Goal: Contribute content

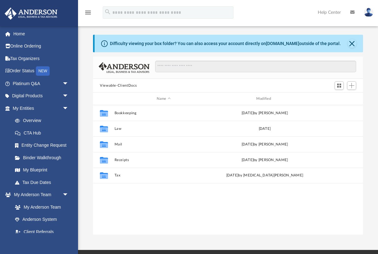
scroll to position [142, 270]
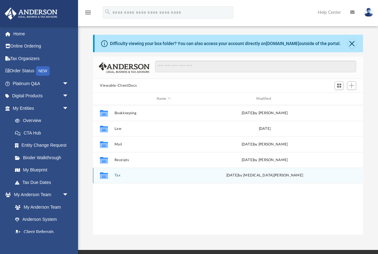
click at [119, 175] on button "Tax" at bounding box center [164, 175] width 98 height 4
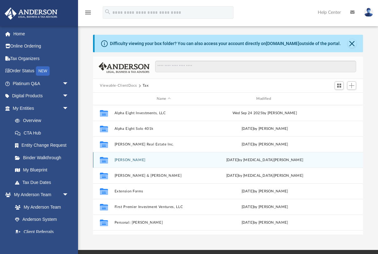
click at [121, 161] on button "[PERSON_NAME]" at bounding box center [164, 160] width 98 height 4
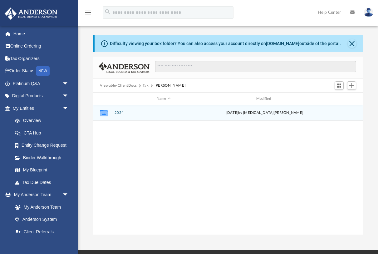
click at [113, 112] on div "Collaborated Folder 2024 [DATE] by [MEDICAL_DATA][PERSON_NAME]" at bounding box center [228, 113] width 270 height 16
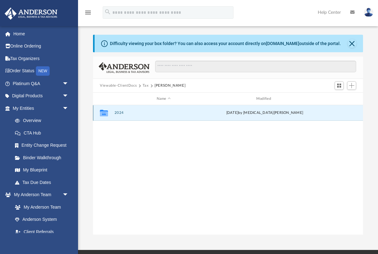
click at [121, 112] on button "2024" at bounding box center [164, 113] width 98 height 4
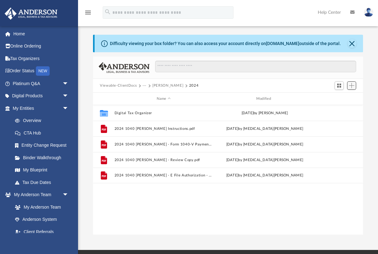
click at [352, 86] on span "Add" at bounding box center [351, 85] width 5 height 5
click at [342, 94] on li "Upload" at bounding box center [343, 97] width 20 height 7
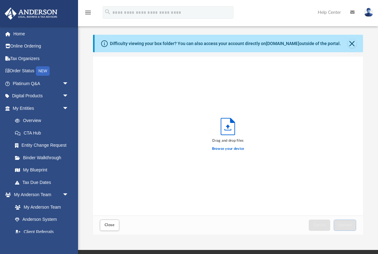
scroll to position [158, 270]
click at [230, 150] on label "Browse your device" at bounding box center [228, 149] width 32 height 6
click at [0, 0] on input "Browse your device" at bounding box center [0, 0] width 0 height 0
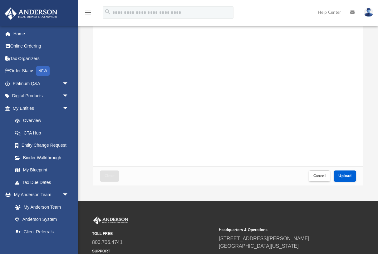
scroll to position [49, 0]
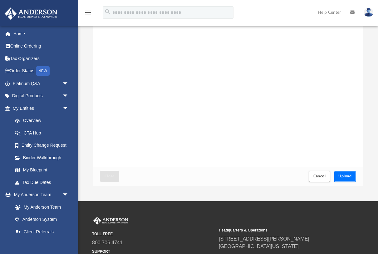
click at [342, 179] on button "Upload" at bounding box center [345, 176] width 22 height 11
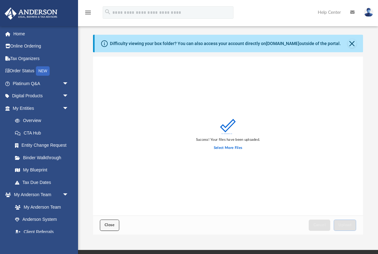
click at [113, 229] on button "Close" at bounding box center [109, 224] width 19 height 11
